Goal: Task Accomplishment & Management: Complete application form

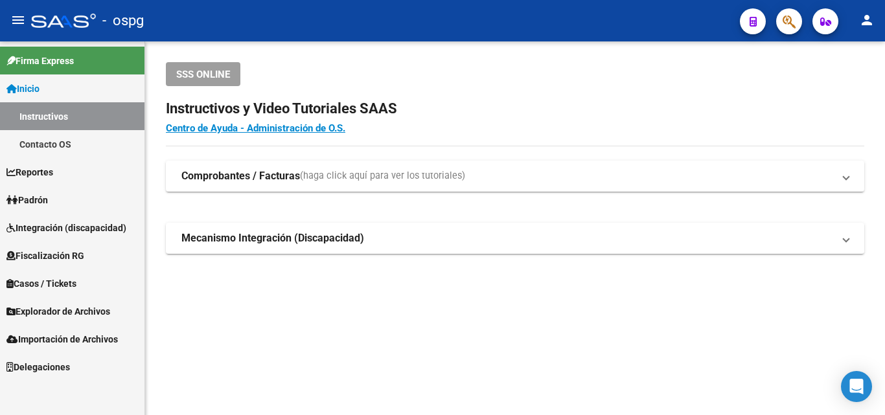
click at [45, 207] on span "Padrón" at bounding box center [26, 200] width 41 height 14
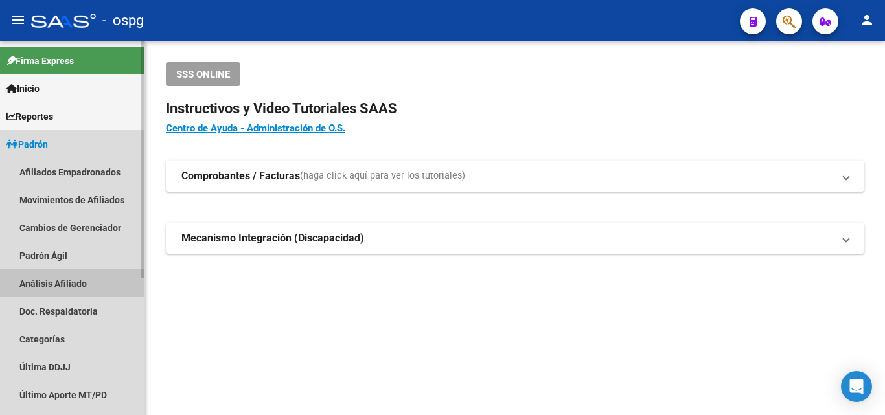
click at [61, 288] on link "Análisis Afiliado" at bounding box center [72, 283] width 144 height 28
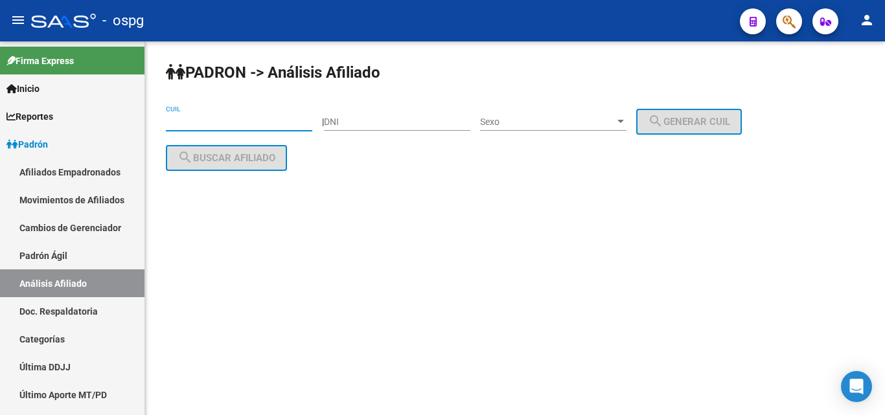
click at [198, 124] on input "CUIL" at bounding box center [239, 122] width 146 height 11
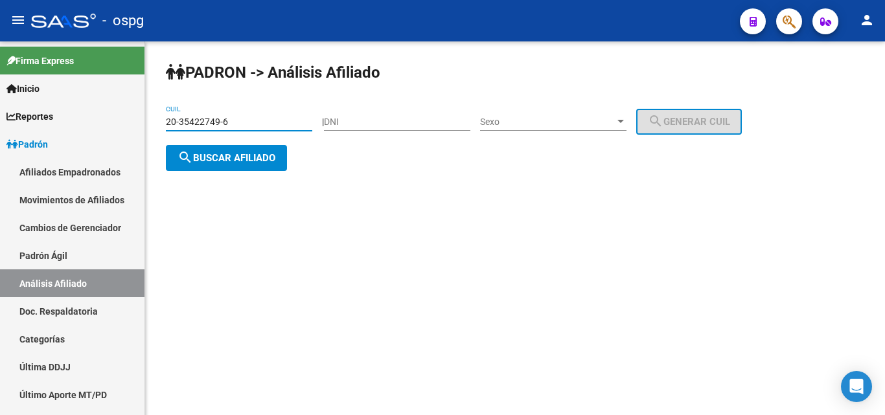
type input "20-35422749-6"
click at [217, 154] on span "search Buscar afiliado" at bounding box center [226, 158] width 98 height 12
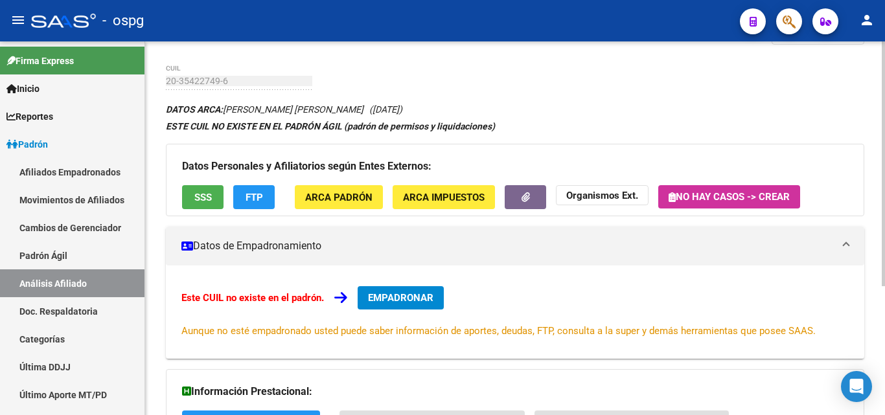
scroll to position [28, 0]
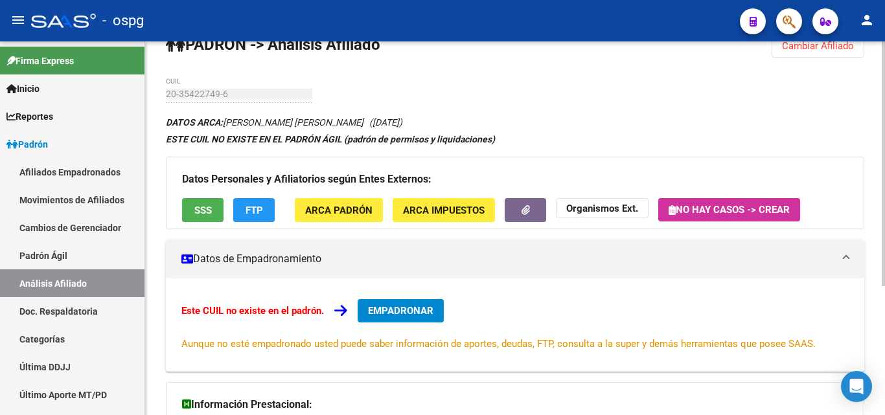
click at [870, 209] on div "[PERSON_NAME] -> Análisis Afiliado Cambiar Afiliado 20-35422749-6 CUIL DATOS AR…" at bounding box center [516, 299] width 743 height 571
click at [410, 313] on span "EMPADRONAR" at bounding box center [400, 311] width 65 height 12
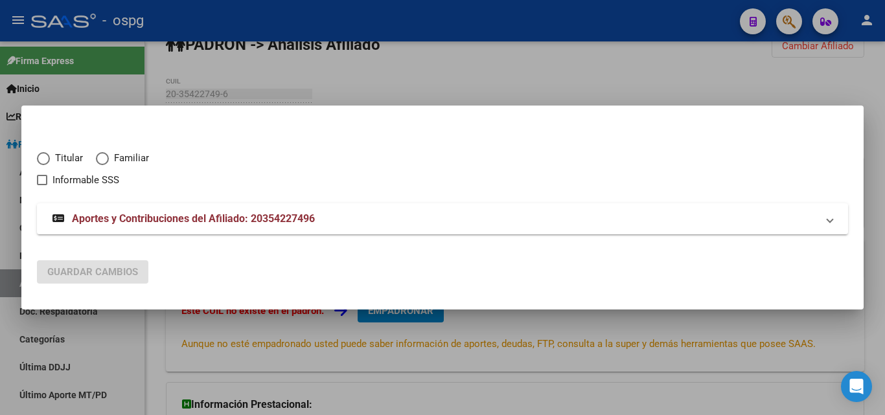
click at [45, 159] on span "Elija una opción" at bounding box center [43, 158] width 13 height 13
click at [45, 159] on input "Titular" at bounding box center [43, 158] width 13 height 13
radio input "true"
checkbox input "true"
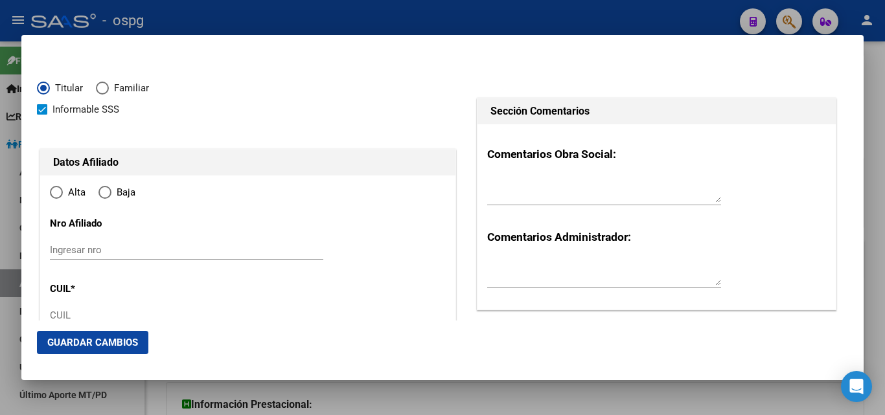
type input "20-35422749-6"
type input "35422749"
type input "CORONEL"
type input "[PERSON_NAME]"
type input "[DATE]"
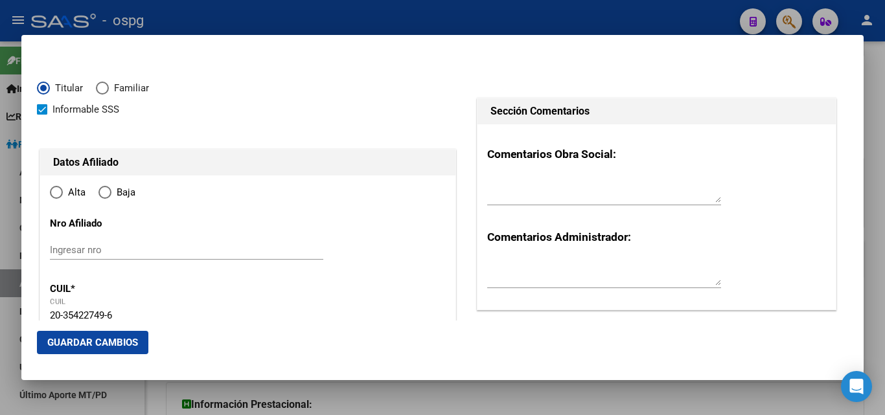
type input "CLAYPOLE"
type input "1849"
type input "[PERSON_NAME]"
type input "682"
radio input "true"
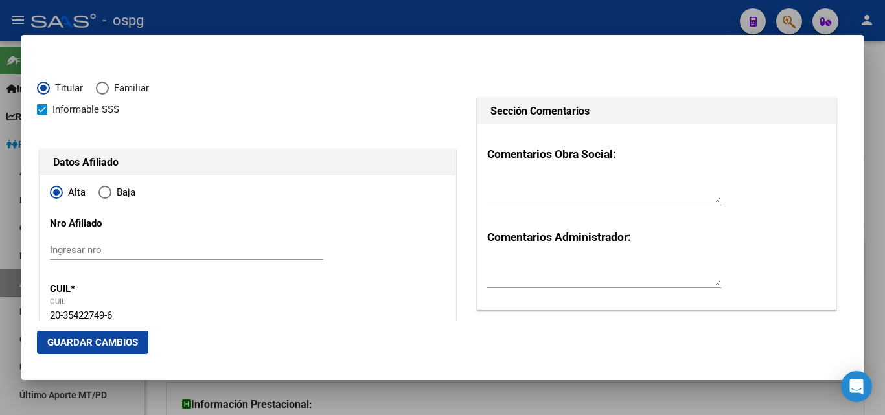
type input "CLAYPOLE"
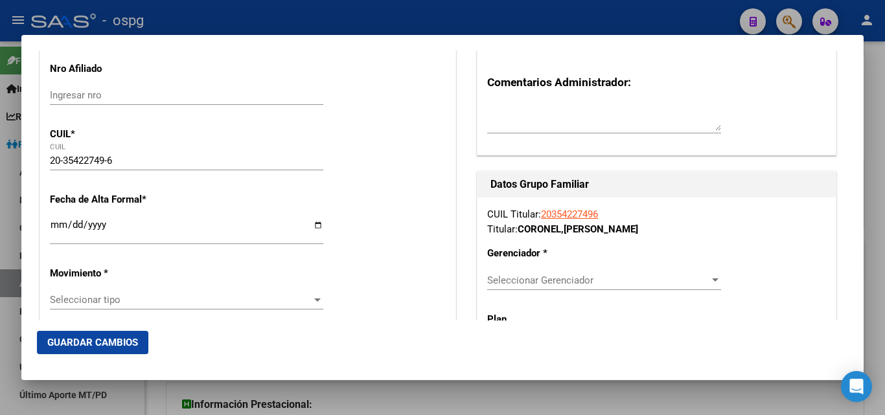
scroll to position [161, 0]
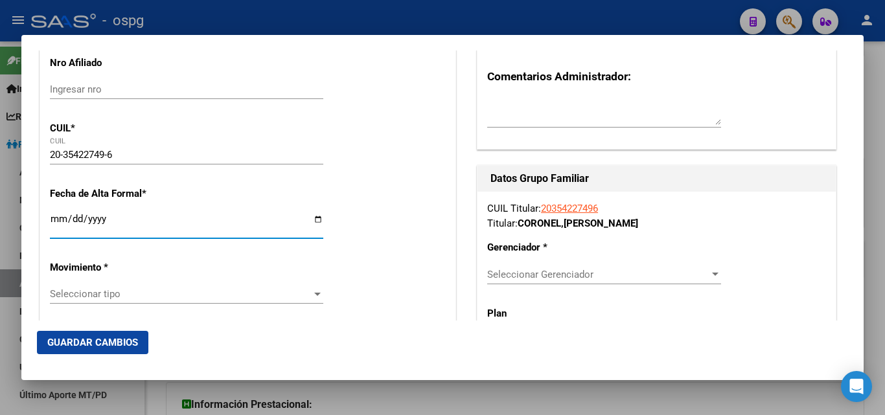
click at [54, 214] on input "Ingresar fecha" at bounding box center [186, 224] width 273 height 21
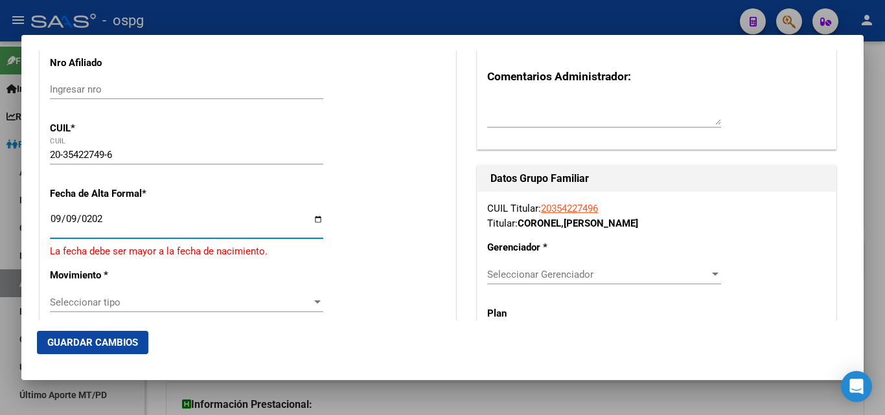
type input "[DATE]"
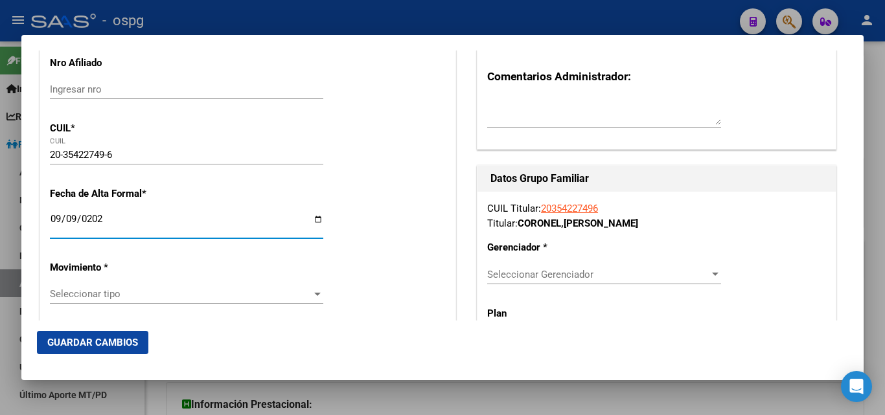
click at [315, 297] on div at bounding box center [317, 294] width 12 height 10
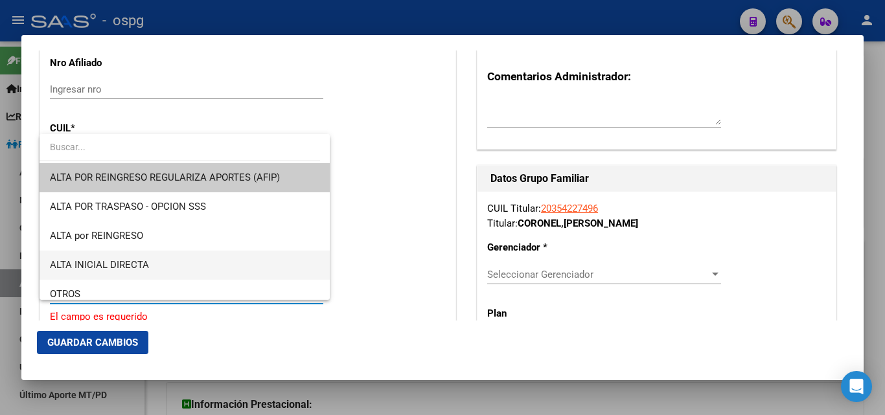
click at [180, 261] on span "ALTA INICIAL DIRECTA" at bounding box center [184, 265] width 269 height 29
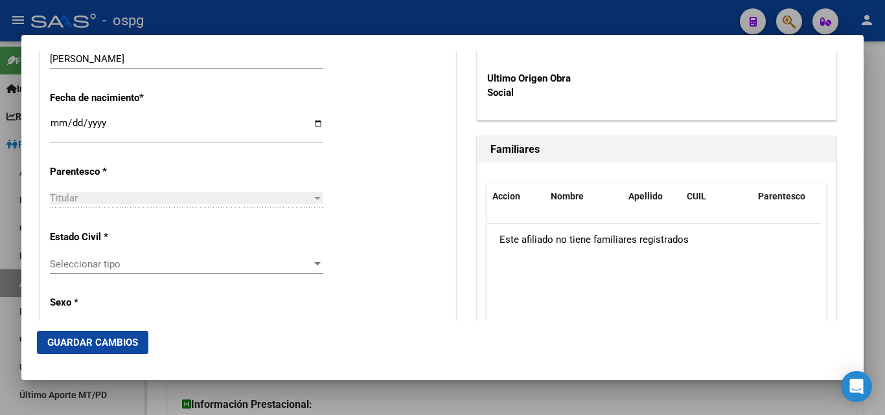
scroll to position [679, 0]
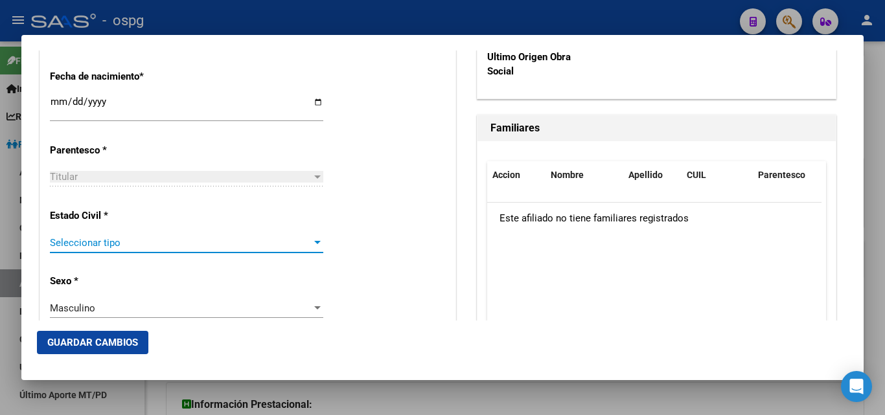
click at [311, 245] on div at bounding box center [317, 243] width 12 height 10
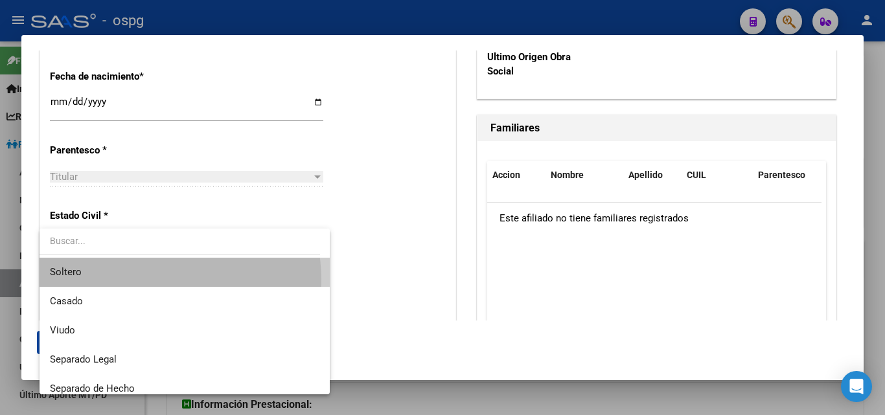
click at [151, 280] on span "Soltero" at bounding box center [184, 272] width 269 height 29
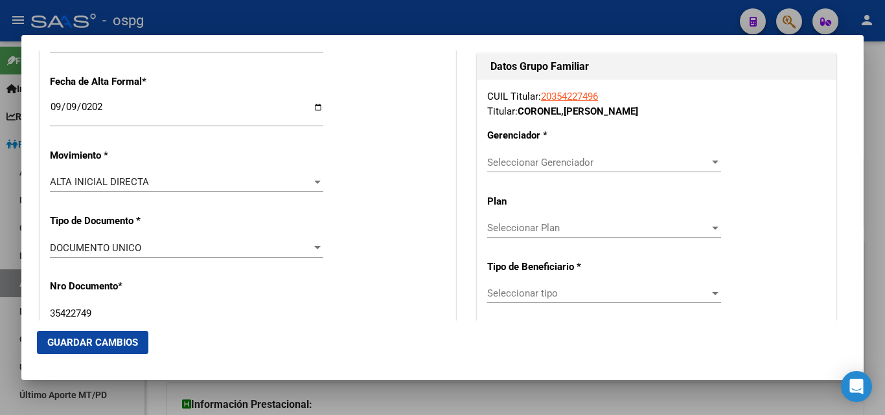
scroll to position [251, 0]
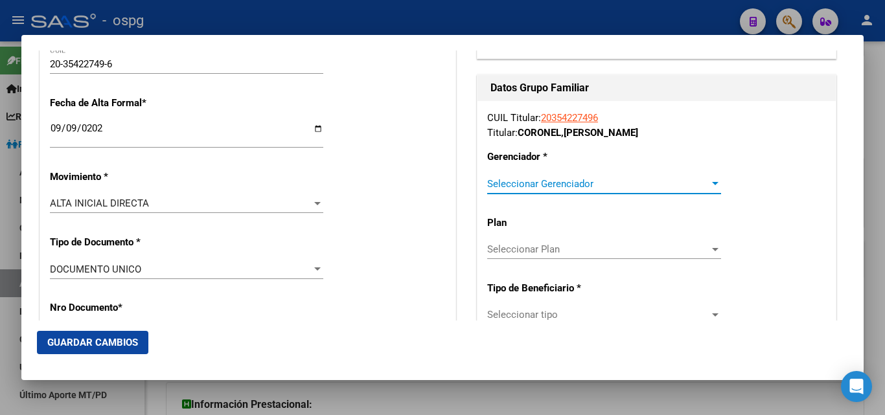
click at [709, 181] on div at bounding box center [715, 184] width 12 height 10
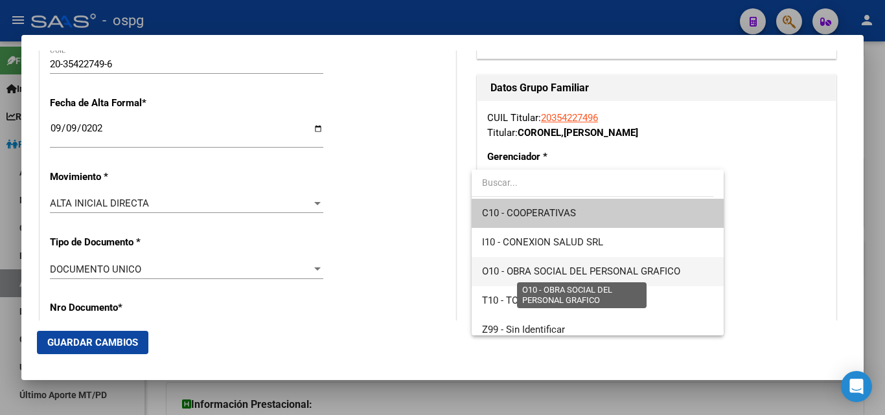
click at [635, 273] on span "O10 - OBRA SOCIAL DEL PERSONAL GRAFICO" at bounding box center [581, 272] width 198 height 12
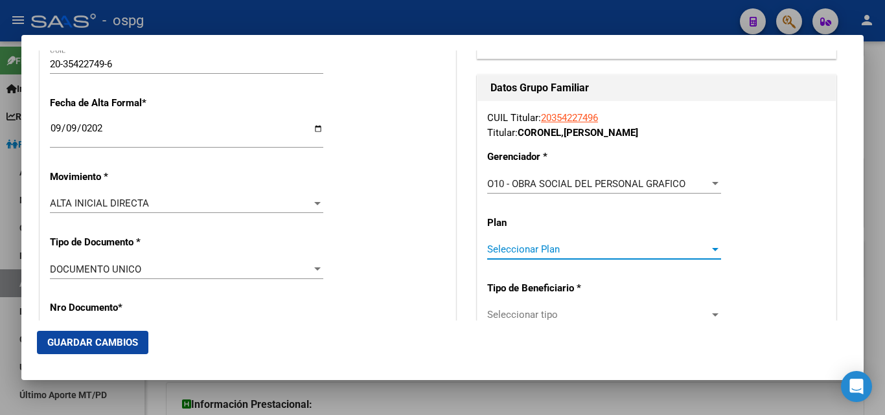
click at [710, 255] on div "Seleccionar Plan" at bounding box center [604, 249] width 234 height 12
click at [710, 255] on input "dropdown search" at bounding box center [596, 247] width 251 height 27
drag, startPoint x: 770, startPoint y: 216, endPoint x: 809, endPoint y: 174, distance: 57.7
click at [771, 209] on div at bounding box center [442, 207] width 885 height 415
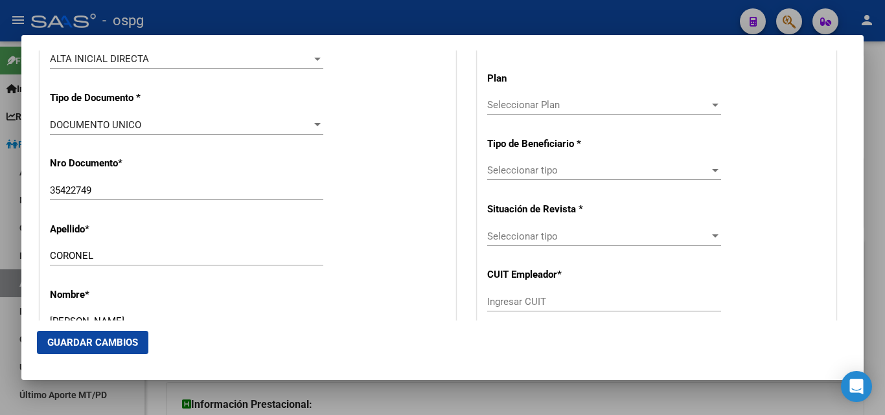
scroll to position [379, 0]
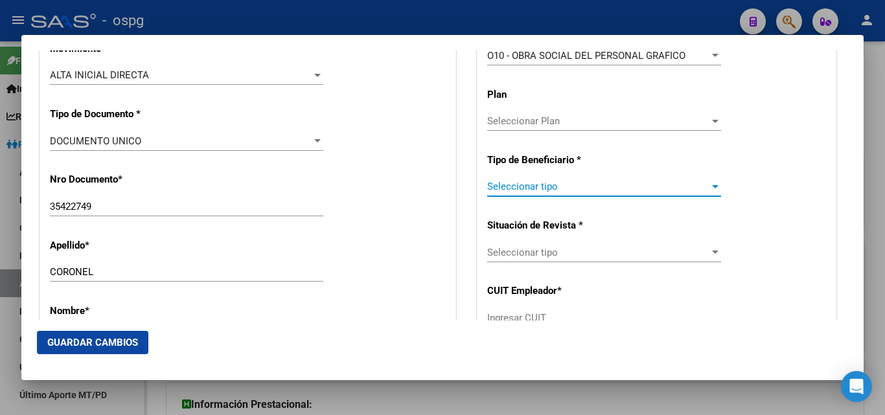
click at [712, 185] on div at bounding box center [715, 186] width 6 height 3
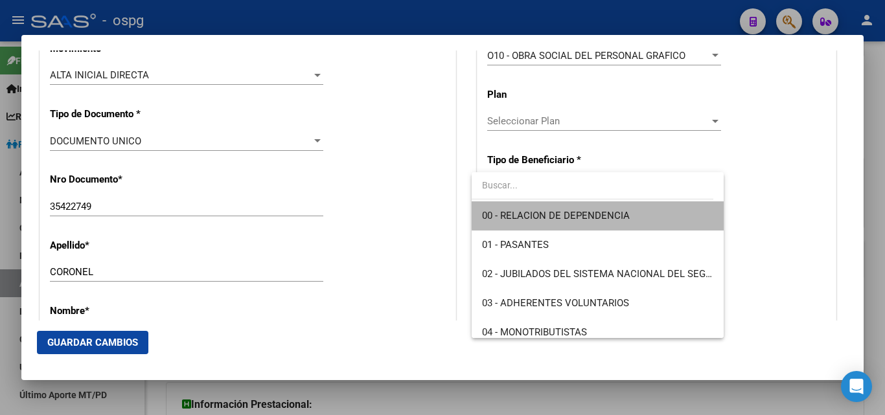
click at [629, 214] on span "00 - RELACION DE DEPENDENCIA" at bounding box center [597, 215] width 231 height 29
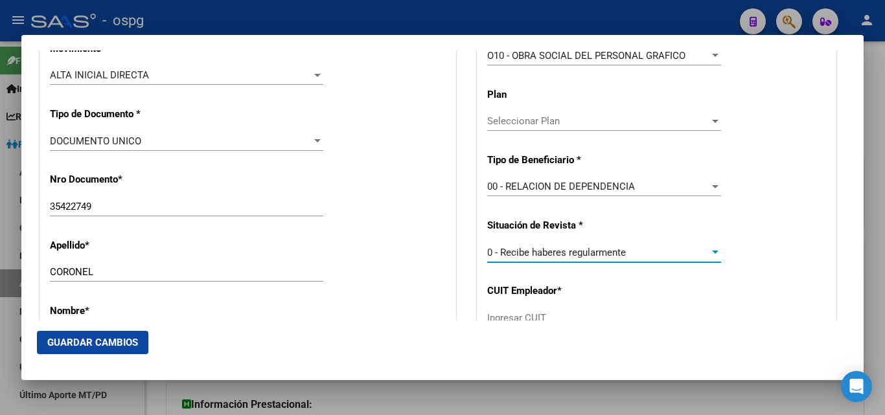
click at [712, 252] on div at bounding box center [715, 252] width 6 height 3
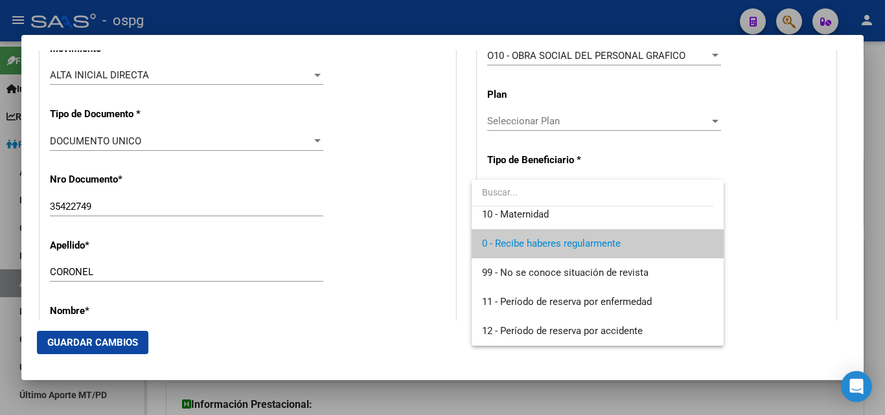
scroll to position [0, 0]
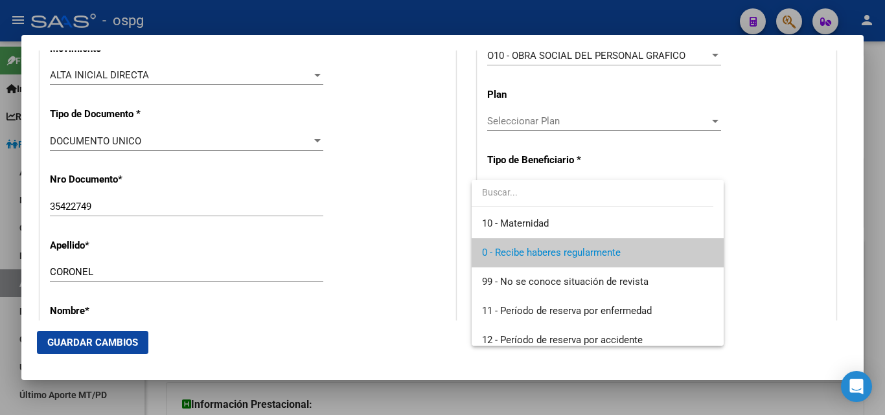
click at [407, 234] on div at bounding box center [442, 207] width 885 height 415
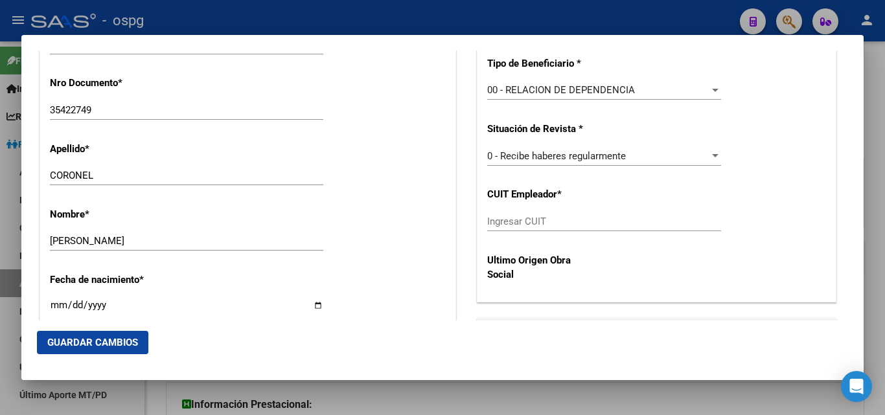
scroll to position [481, 0]
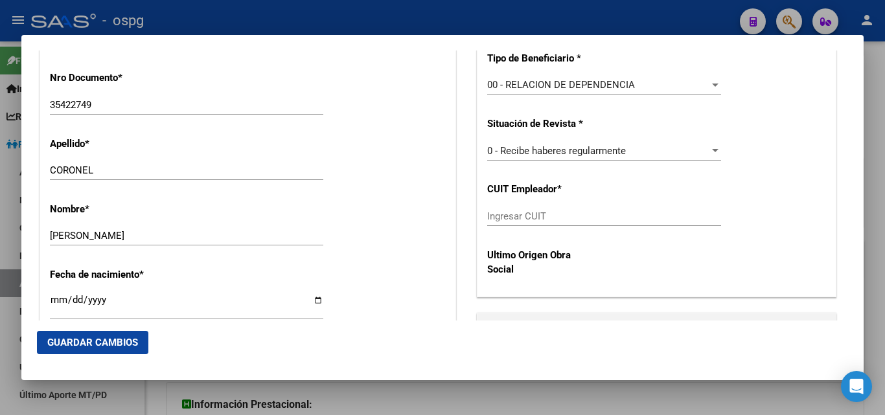
click at [514, 219] on input "Ingresar CUIT" at bounding box center [604, 216] width 234 height 12
type input "30-70704817-0"
click at [120, 348] on span "Guardar Cambios" at bounding box center [92, 343] width 91 height 12
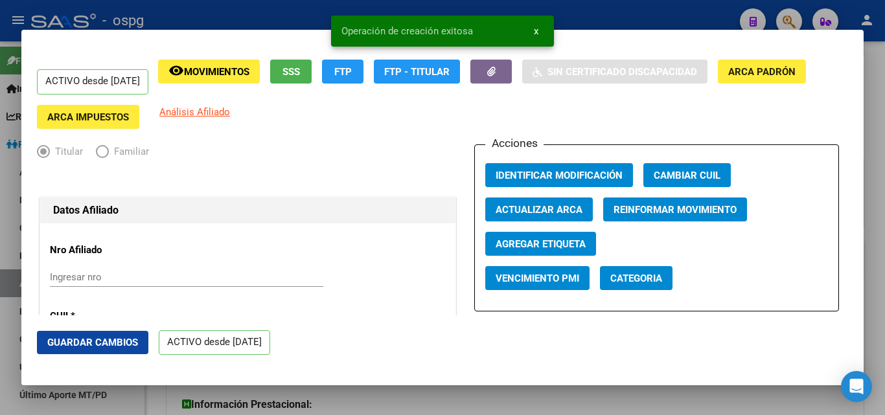
click at [874, 84] on div at bounding box center [442, 207] width 885 height 415
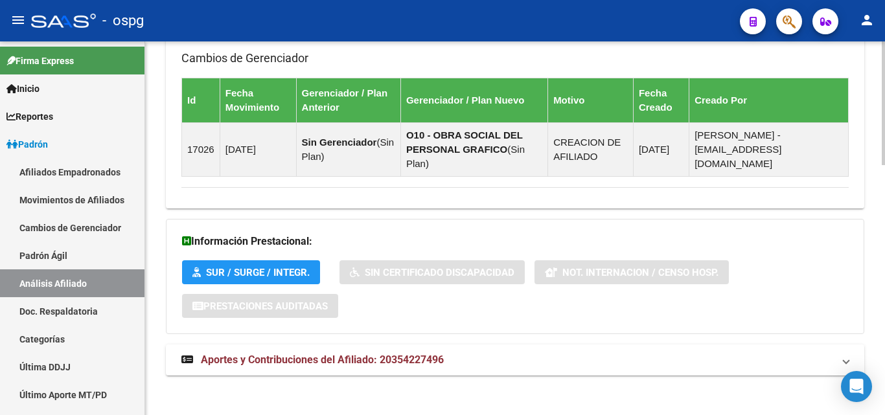
scroll to position [756, 0]
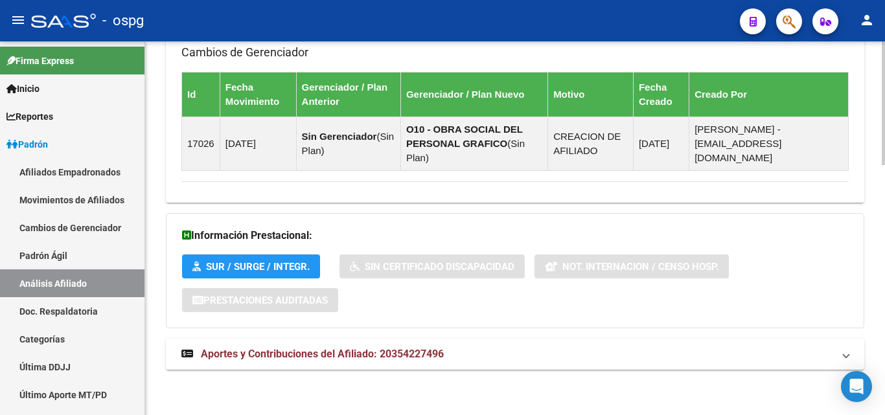
click at [874, 363] on div at bounding box center [882, 353] width 3 height 124
click at [309, 356] on span "Aportes y Contribuciones del Afiliado: 20354227496" at bounding box center [322, 354] width 243 height 12
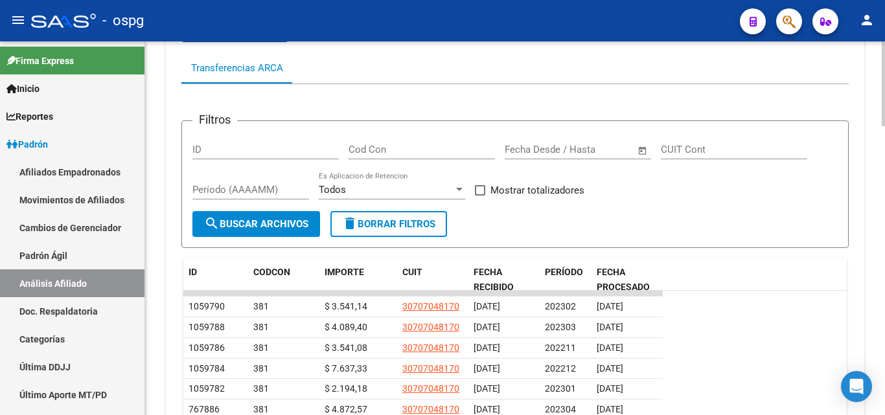
scroll to position [1185, 0]
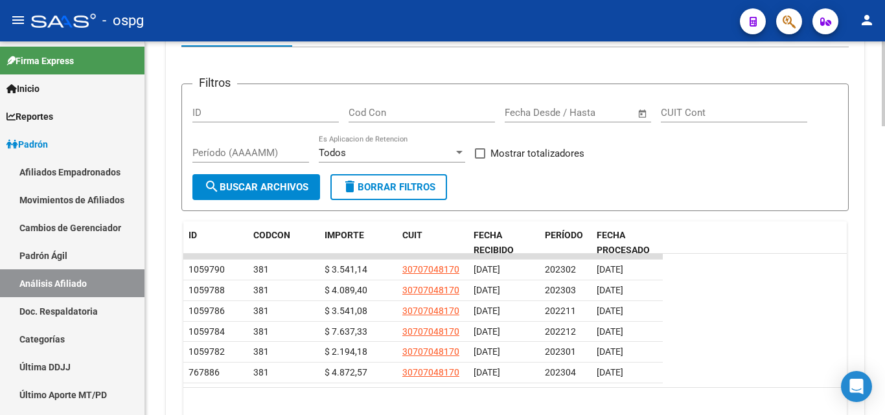
click at [874, 345] on div at bounding box center [882, 353] width 3 height 85
drag, startPoint x: 880, startPoint y: 316, endPoint x: 884, endPoint y: 367, distance: 51.3
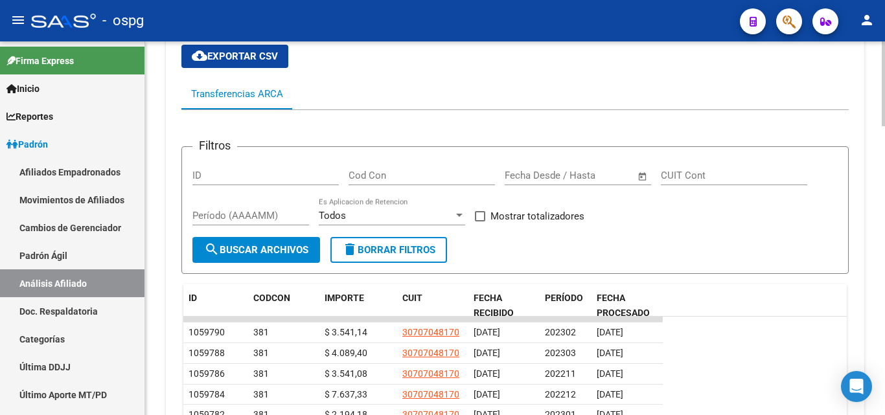
scroll to position [1125, 0]
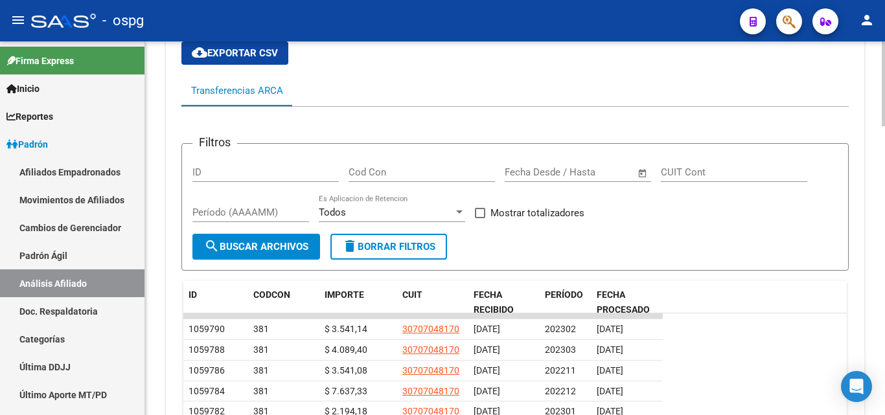
click at [874, 345] on div at bounding box center [882, 340] width 3 height 85
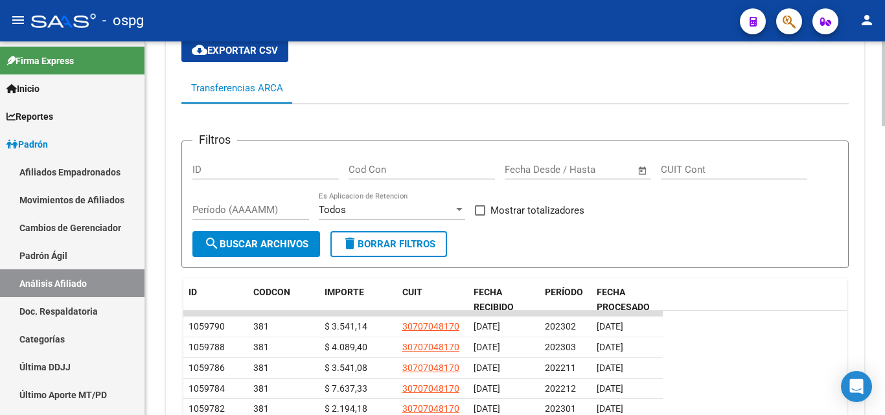
scroll to position [455, 0]
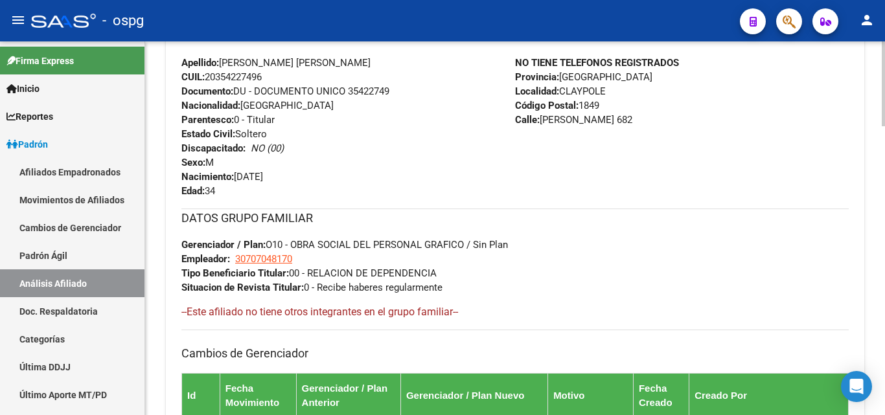
click at [872, 192] on div "[PERSON_NAME] -> Análisis Afiliado Cambiar Afiliado 20-35422749-6 CUIL DATOS AR…" at bounding box center [515, 407] width 740 height 1640
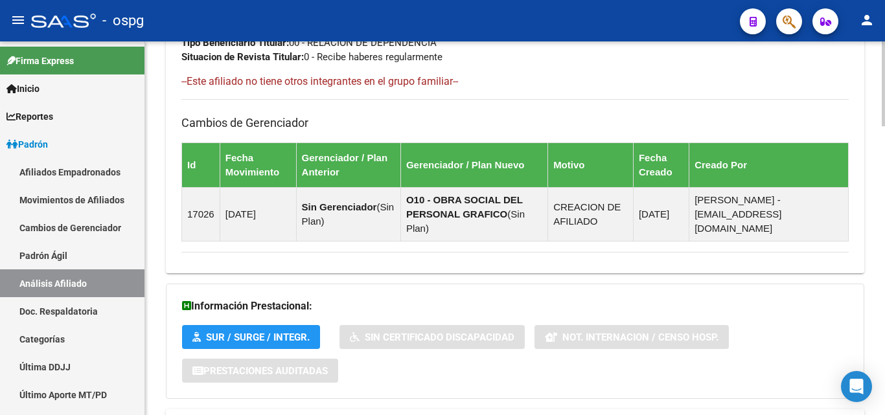
scroll to position [620, 0]
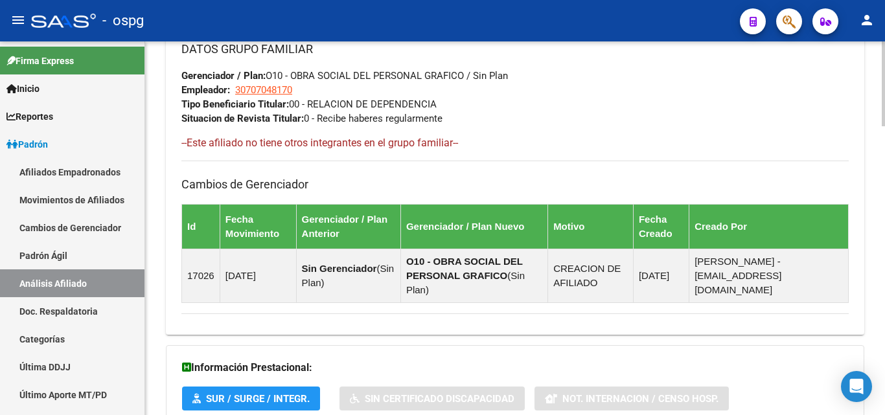
click at [874, 253] on div "[PERSON_NAME] -> Análisis Afiliado Cambiar Afiliado 20-35422749-6 CUIL DATOS AR…" at bounding box center [516, 238] width 743 height 1640
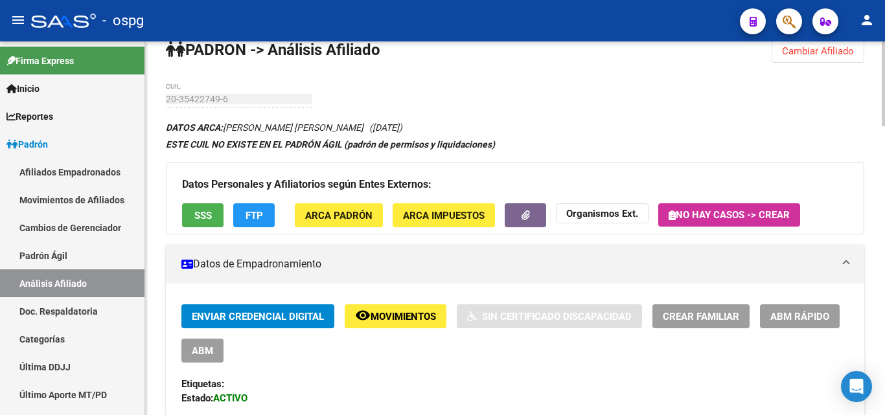
scroll to position [0, 0]
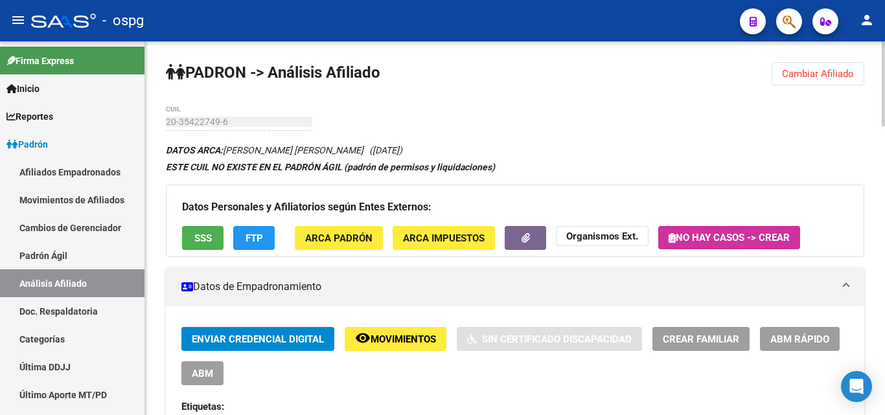
click at [874, 50] on div at bounding box center [882, 83] width 3 height 85
click at [874, 40] on div "menu - ospg person Firma Express Inicio Instructivos Contacto OS Reportes Ingre…" at bounding box center [442, 207] width 885 height 415
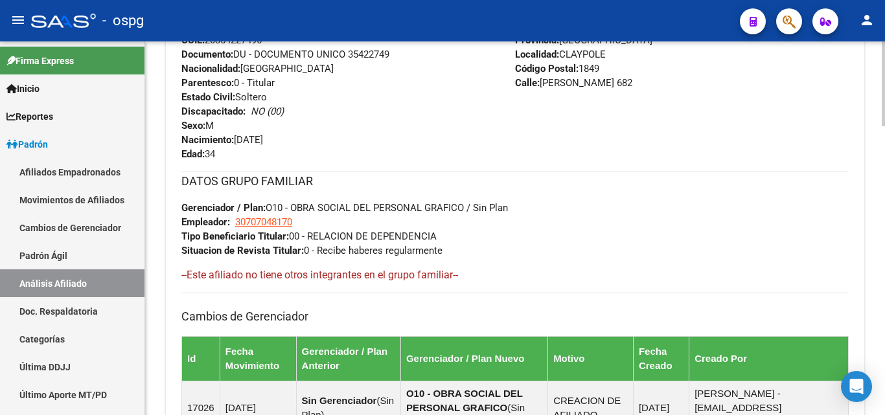
scroll to position [605, 0]
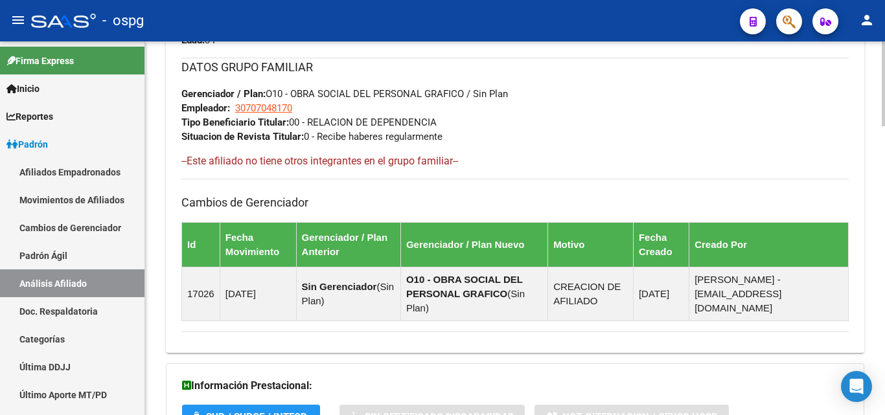
click at [874, 248] on div at bounding box center [882, 221] width 3 height 85
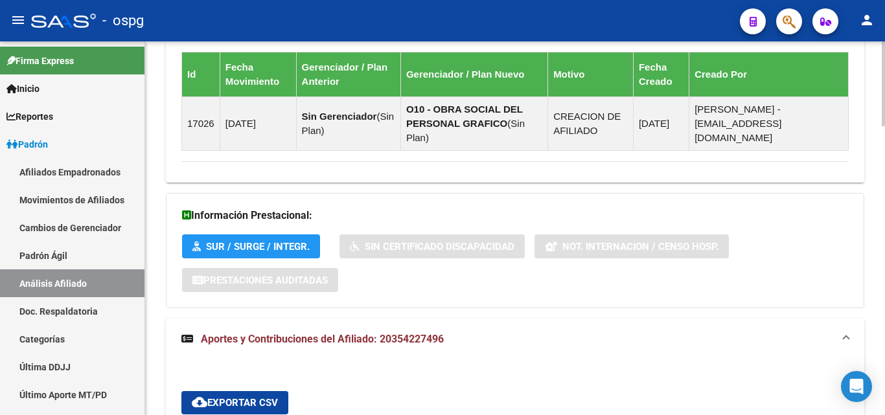
scroll to position [793, 0]
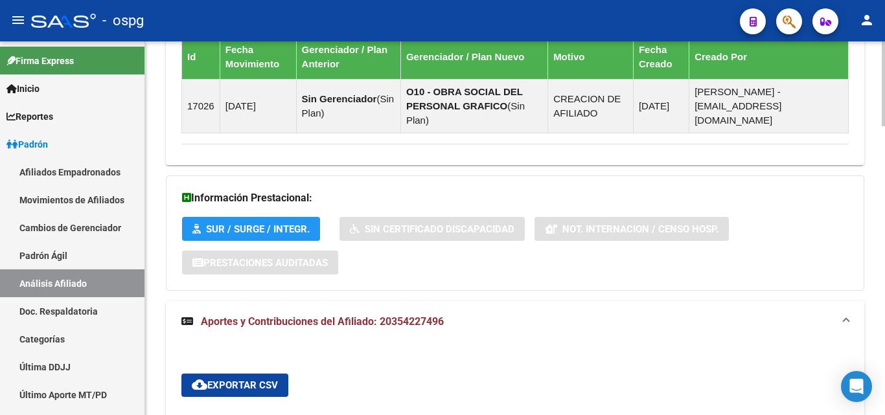
click at [874, 236] on div at bounding box center [882, 264] width 3 height 85
click at [326, 321] on span "Aportes y Contribuciones del Afiliado: 20354227496" at bounding box center [322, 321] width 243 height 12
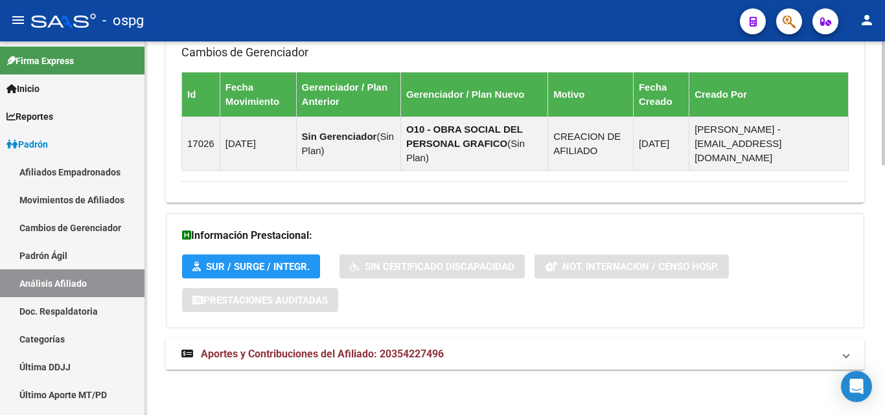
scroll to position [756, 0]
drag, startPoint x: 881, startPoint y: 313, endPoint x: 884, endPoint y: 378, distance: 64.8
click at [258, 356] on span "Aportes y Contribuciones del Afiliado: 20354227496" at bounding box center [322, 354] width 243 height 12
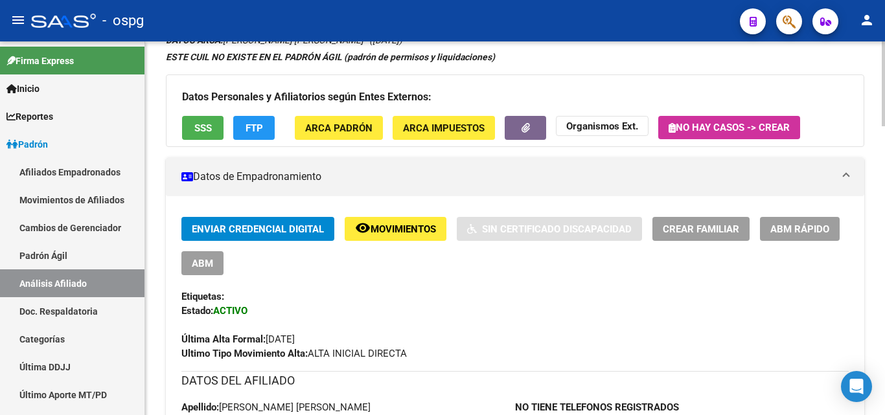
scroll to position [0, 0]
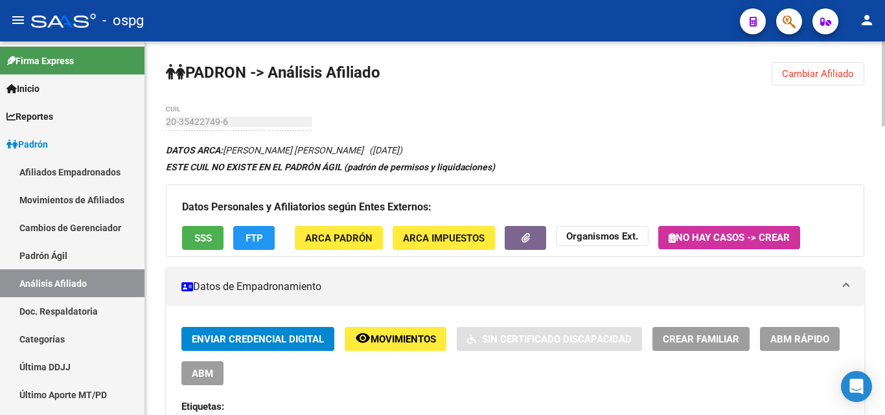
click at [853, 36] on div "menu - ospg person Firma Express Inicio Instructivos Contacto OS Reportes Ingre…" at bounding box center [442, 207] width 885 height 415
